Goal: Information Seeking & Learning: Learn about a topic

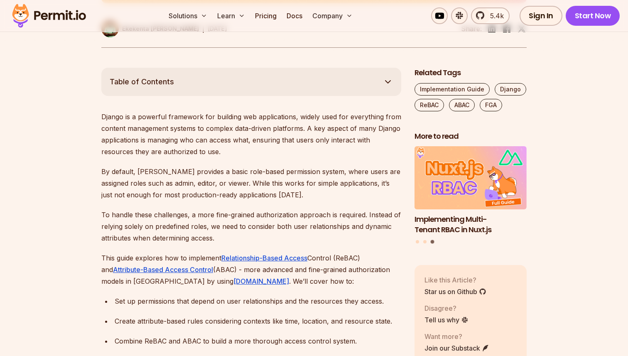
scroll to position [431, 0]
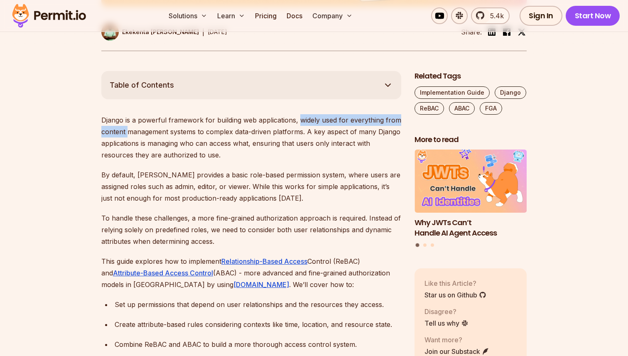
drag, startPoint x: 297, startPoint y: 118, endPoint x: 127, endPoint y: 133, distance: 170.2
click at [127, 133] on p "Django is a powerful framework for building web applications, widely used for e…" at bounding box center [251, 137] width 300 height 47
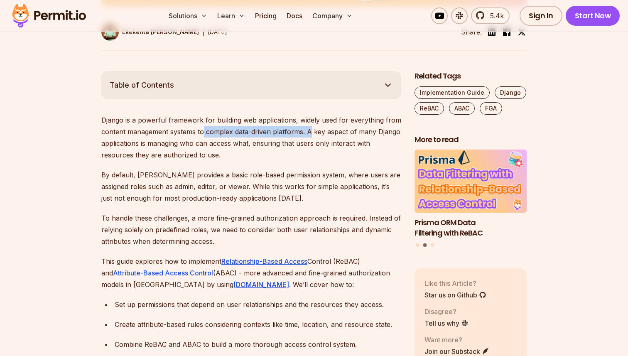
drag, startPoint x: 204, startPoint y: 130, endPoint x: 308, endPoint y: 128, distance: 103.8
click at [308, 128] on p "Django is a powerful framework for building web applications, widely used for e…" at bounding box center [251, 137] width 300 height 47
drag, startPoint x: 309, startPoint y: 128, endPoint x: 371, endPoint y: 130, distance: 62.3
click at [371, 130] on p "Django is a powerful framework for building web applications, widely used for e…" at bounding box center [251, 137] width 300 height 47
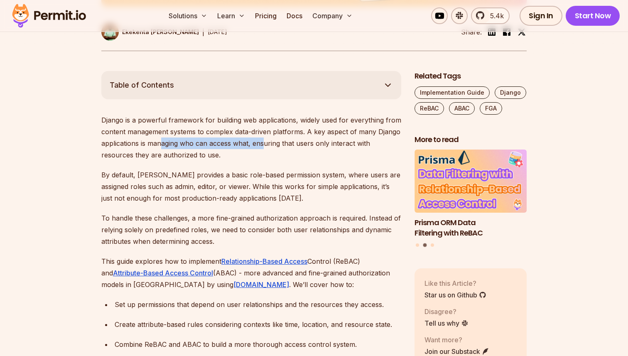
drag, startPoint x: 160, startPoint y: 146, endPoint x: 264, endPoint y: 140, distance: 104.0
click at [264, 140] on p "Django is a powerful framework for building web applications, widely used for e…" at bounding box center [251, 137] width 300 height 47
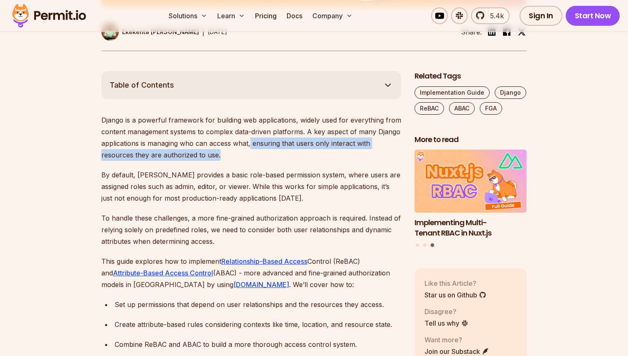
drag, startPoint x: 250, startPoint y: 144, endPoint x: 221, endPoint y: 157, distance: 31.8
click at [221, 157] on p "Django is a powerful framework for building web applications, widely used for e…" at bounding box center [251, 137] width 300 height 47
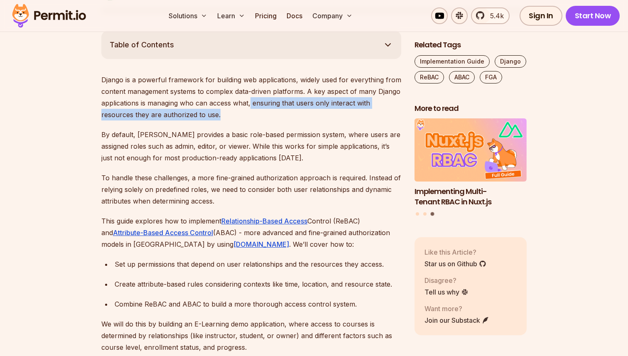
scroll to position [478, 0]
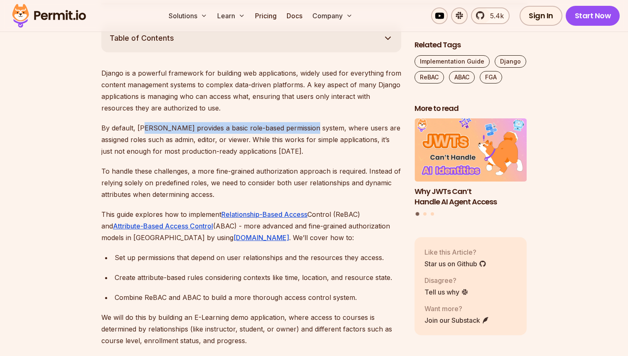
drag, startPoint x: 144, startPoint y: 126, endPoint x: 309, endPoint y: 123, distance: 164.9
click at [309, 123] on p "By default, [PERSON_NAME] provides a basic role-based permission system, where …" at bounding box center [251, 139] width 300 height 35
drag, startPoint x: 117, startPoint y: 139, endPoint x: 97, endPoint y: 132, distance: 21.1
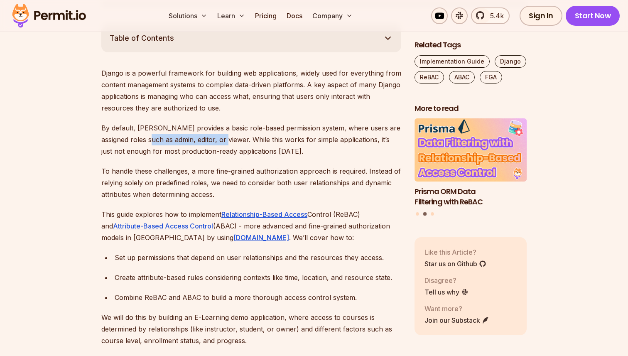
drag, startPoint x: 145, startPoint y: 141, endPoint x: 221, endPoint y: 140, distance: 76.0
click at [221, 140] on p "By default, [PERSON_NAME] provides a basic role-based permission system, where …" at bounding box center [251, 139] width 300 height 35
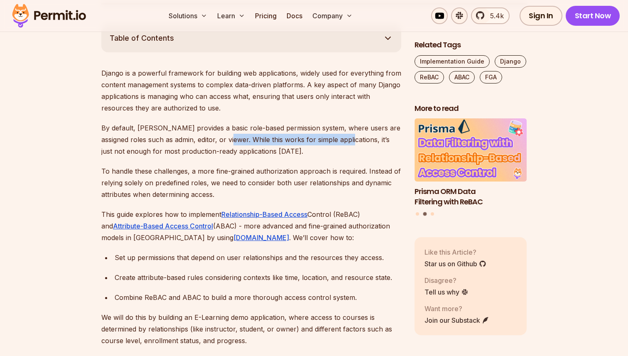
drag, startPoint x: 226, startPoint y: 140, endPoint x: 347, endPoint y: 140, distance: 120.8
click at [347, 140] on p "By default, [PERSON_NAME] provides a basic role-based permission system, where …" at bounding box center [251, 139] width 300 height 35
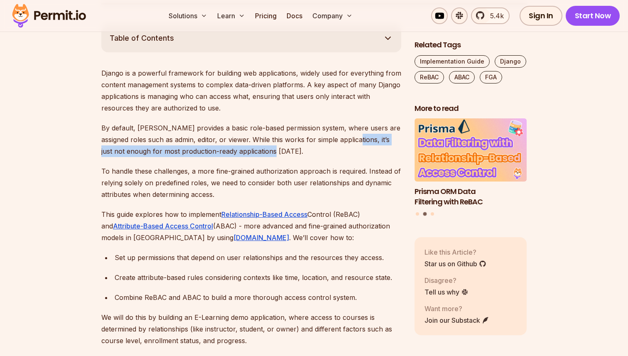
drag, startPoint x: 349, startPoint y: 140, endPoint x: 378, endPoint y: 148, distance: 30.6
click at [378, 148] on p "By default, [PERSON_NAME] provides a basic role-based permission system, where …" at bounding box center [251, 139] width 300 height 35
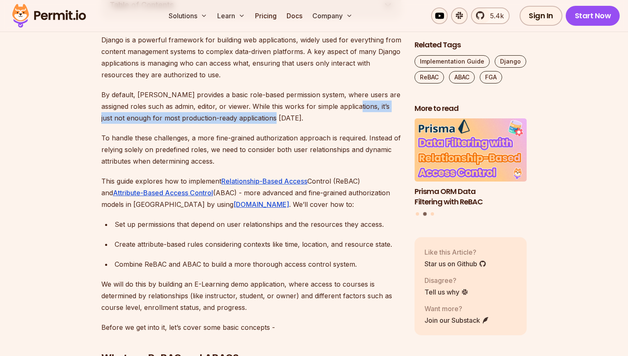
scroll to position [514, 0]
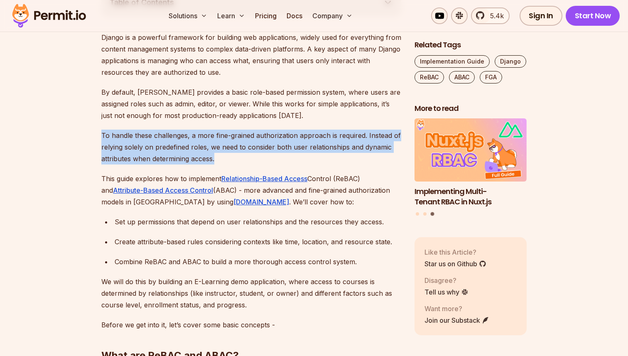
drag, startPoint x: 100, startPoint y: 135, endPoint x: 234, endPoint y: 158, distance: 135.7
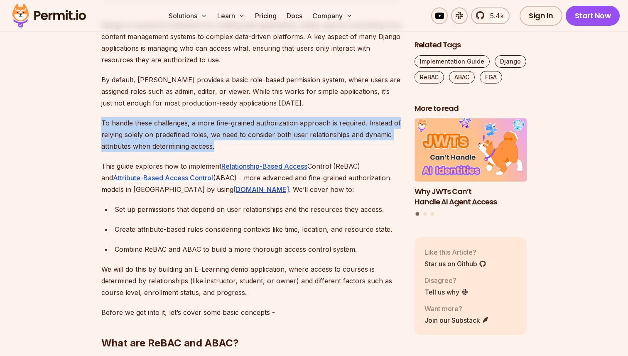
click at [319, 145] on p "To handle these challenges, a more fine-grained authorization approach is requi…" at bounding box center [251, 134] width 300 height 35
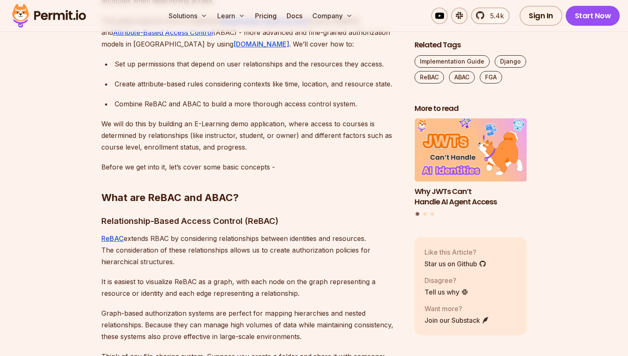
scroll to position [676, 0]
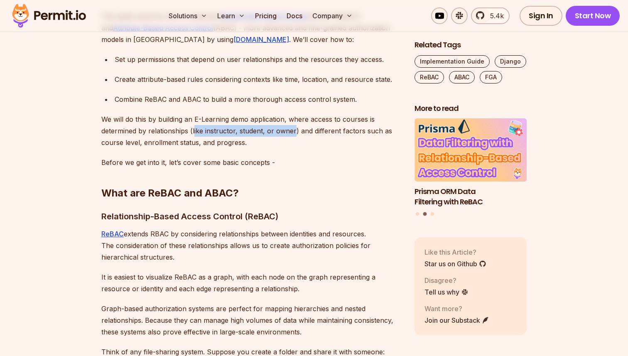
drag, startPoint x: 194, startPoint y: 131, endPoint x: 293, endPoint y: 128, distance: 99.3
click at [293, 128] on p "We will do this by building an E-Learning demo application, where access to cou…" at bounding box center [251, 130] width 300 height 35
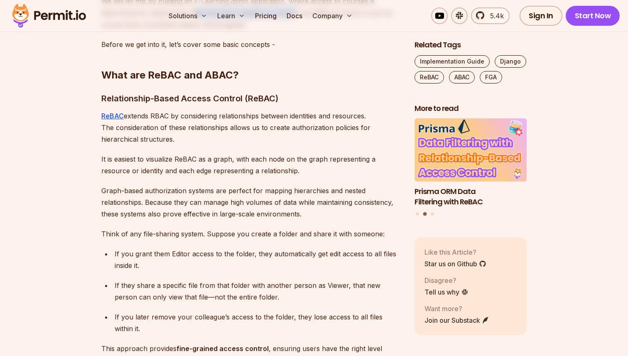
scroll to position [795, 0]
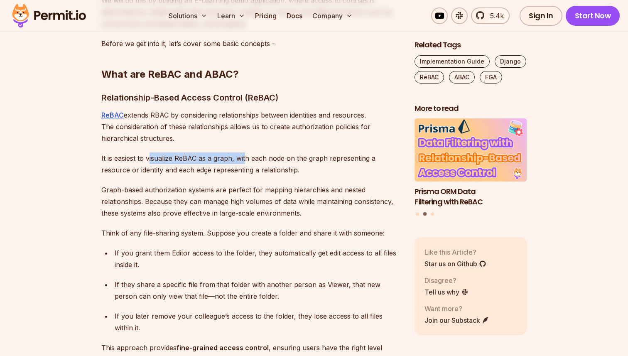
drag, startPoint x: 149, startPoint y: 160, endPoint x: 244, endPoint y: 155, distance: 95.2
click at [244, 155] on p "It is easiest to visualize ReBAC as a graph, with each node on the graph repres…" at bounding box center [251, 163] width 300 height 23
click at [255, 161] on p "It is easiest to visualize ReBAC as a graph, with each node on the graph repres…" at bounding box center [251, 163] width 300 height 23
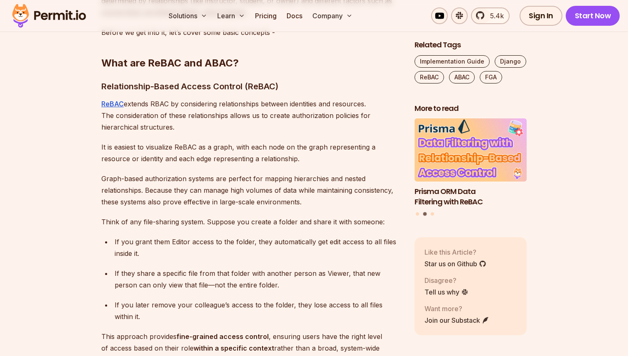
scroll to position [813, 0]
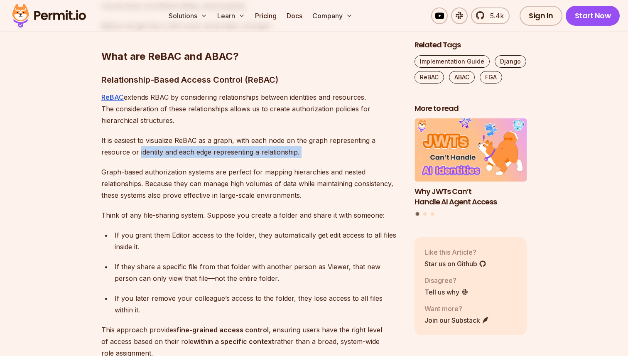
drag, startPoint x: 138, startPoint y: 153, endPoint x: 300, endPoint y: 161, distance: 162.1
click at [306, 156] on p "It is easiest to visualize ReBAC as a graph, with each node on the graph repres…" at bounding box center [251, 146] width 300 height 23
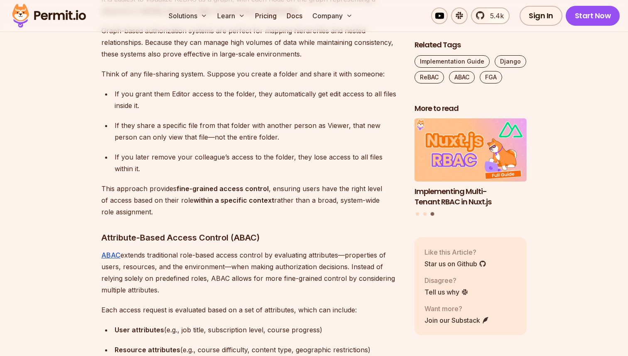
scroll to position [956, 0]
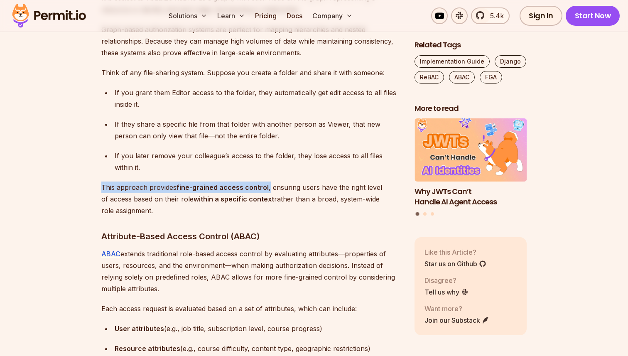
drag, startPoint x: 267, startPoint y: 187, endPoint x: 102, endPoint y: 186, distance: 165.3
click at [102, 187] on p "This approach provides fine-grained access control , ensuring users have the ri…" at bounding box center [251, 198] width 300 height 35
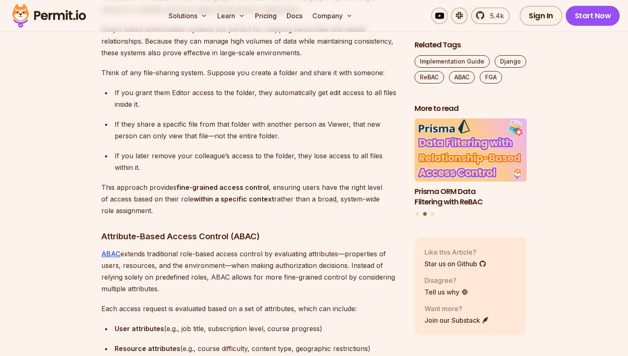
click at [225, 194] on p "This approach provides fine-grained access control , ensuring users have the ri…" at bounding box center [251, 198] width 300 height 35
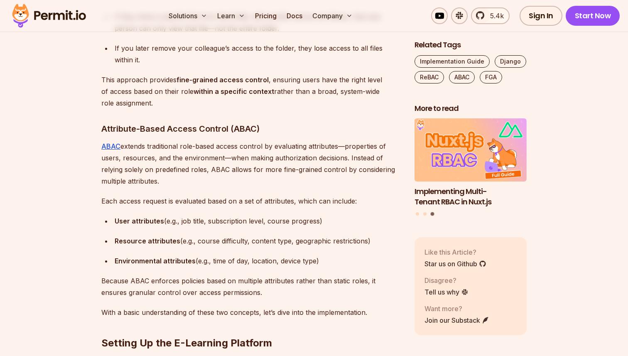
scroll to position [1064, 0]
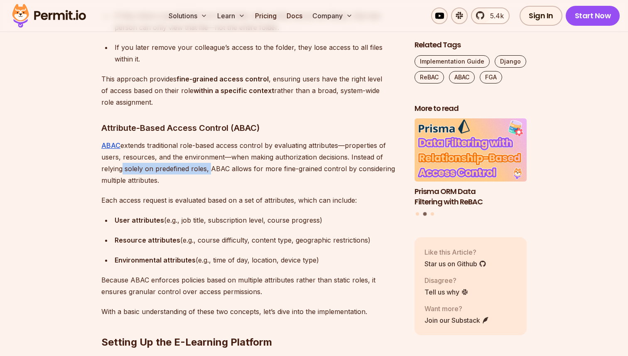
drag, startPoint x: 119, startPoint y: 170, endPoint x: 207, endPoint y: 170, distance: 88.4
click at [208, 170] on p "ABAC extends traditional role-based access control by evaluating attributes—pro…" at bounding box center [251, 163] width 300 height 47
click at [207, 170] on p "ABAC extends traditional role-based access control by evaluating attributes—pro…" at bounding box center [251, 163] width 300 height 47
drag, startPoint x: 246, startPoint y: 168, endPoint x: 291, endPoint y: 173, distance: 44.7
click at [291, 174] on p "ABAC extends traditional role-based access control by evaluating attributes—pro…" at bounding box center [251, 163] width 300 height 47
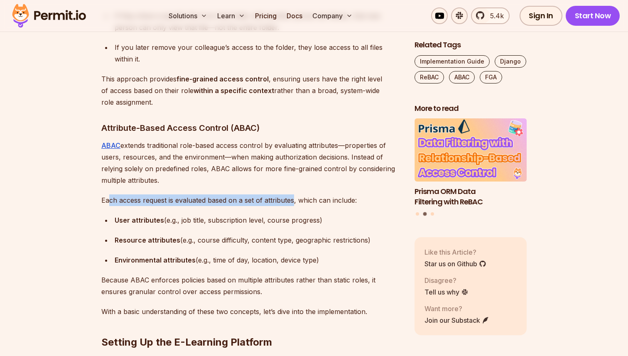
drag, startPoint x: 110, startPoint y: 197, endPoint x: 293, endPoint y: 199, distance: 183.6
click at [293, 199] on p "Each access request is evaluated based on a set of attributes, which can includ…" at bounding box center [251, 200] width 300 height 12
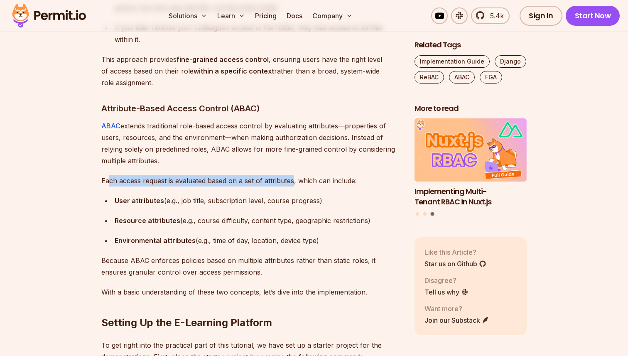
scroll to position [1084, 0]
drag, startPoint x: 181, startPoint y: 200, endPoint x: 321, endPoint y: 201, distance: 139.5
click at [321, 201] on div "User attributes (e.g., job title, subscription level, course progress)" at bounding box center [258, 200] width 287 height 12
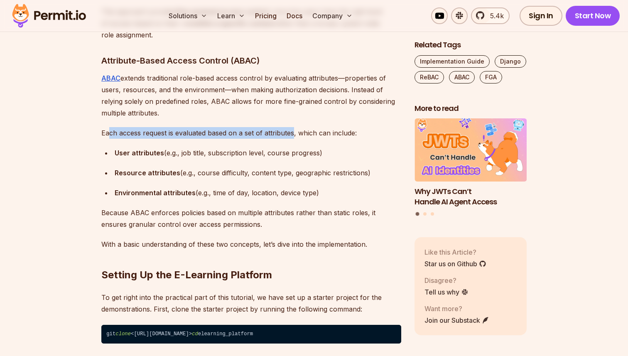
scroll to position [1132, 0]
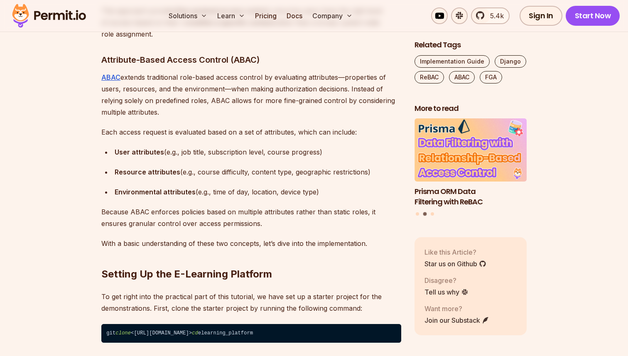
click at [113, 224] on p "Because ABAC enforces policies based on multiple attributes rather than static …" at bounding box center [251, 217] width 300 height 23
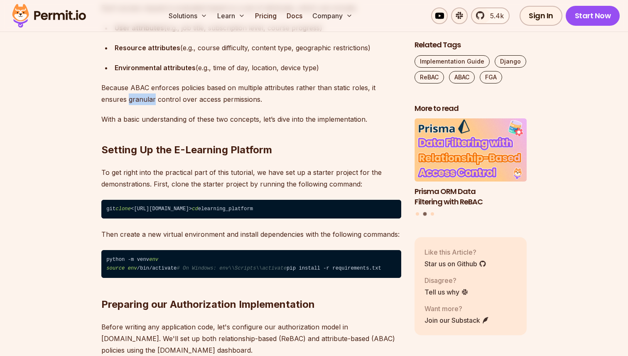
scroll to position [1261, 0]
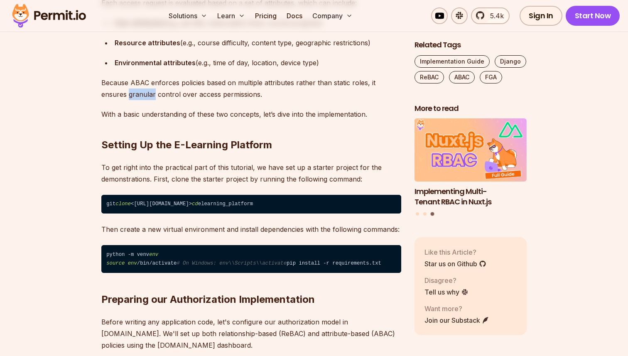
copy p "granular"
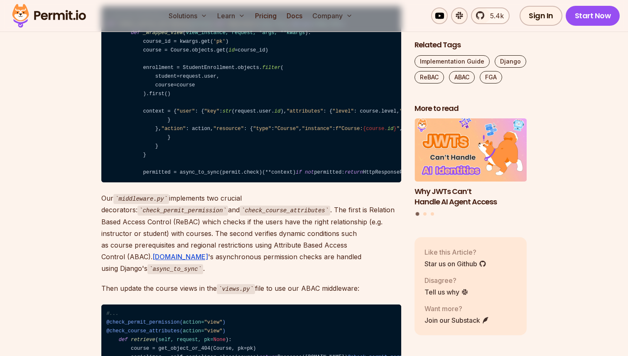
scroll to position [8520, 0]
